Goal: Complete application form

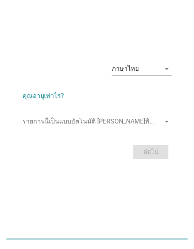
scroll to position [20, 0]
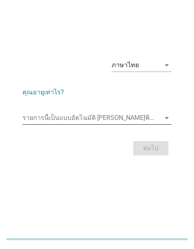
click at [75, 117] on input "รายการนี้เป็นแบบอัตโนมัติ คุณสามารถพิมพ์ลงในรายการนี้" at bounding box center [91, 117] width 138 height 13
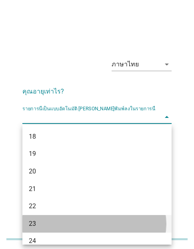
click at [28, 222] on div "23" at bounding box center [96, 224] width 149 height 18
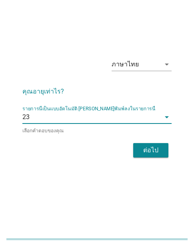
click at [135, 152] on button "ต่อไป" at bounding box center [150, 150] width 35 height 14
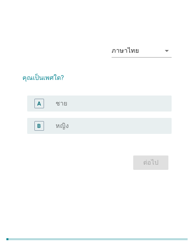
scroll to position [0, 0]
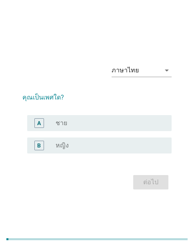
click at [87, 146] on div "radio_button_unchecked หญิง" at bounding box center [107, 145] width 103 height 8
click at [117, 151] on div "B radio_button_unchecked หญิง" at bounding box center [99, 145] width 144 height 16
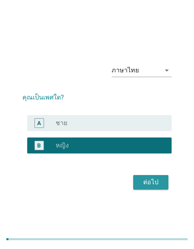
click at [155, 181] on div "ต่อไป" at bounding box center [150, 182] width 22 height 10
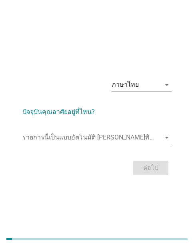
click at [131, 134] on input "รายการนี้เป็นแบบอัตโนมัติ คุณสามารถพิมพ์ลงในรายการนี้" at bounding box center [91, 137] width 138 height 13
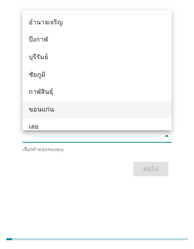
click at [67, 117] on div "ขอนแก่น" at bounding box center [96, 110] width 149 height 18
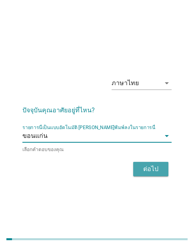
click at [155, 169] on div "ต่อไป" at bounding box center [150, 169] width 22 height 10
